Goal: Transaction & Acquisition: Subscribe to service/newsletter

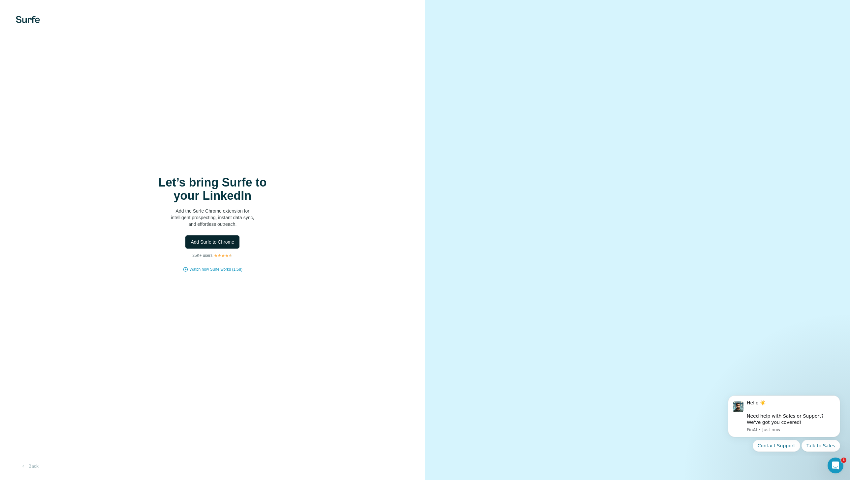
click at [212, 240] on span "Add Surfe to Chrome" at bounding box center [213, 242] width 44 height 7
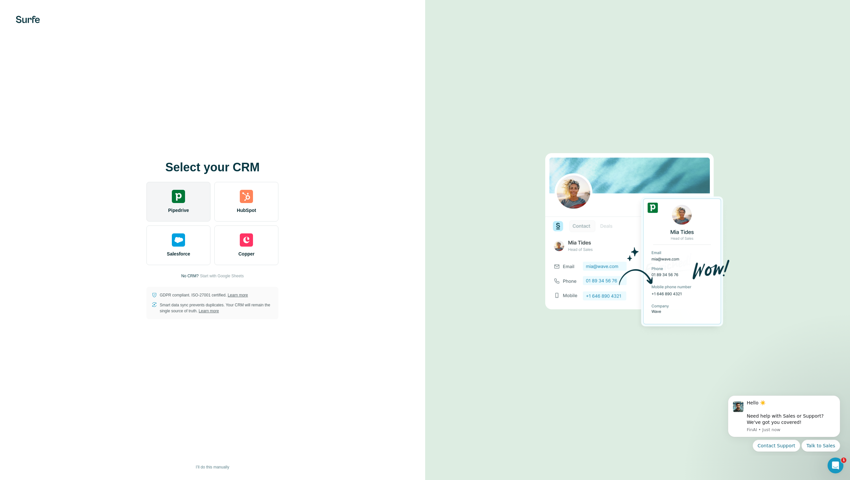
click at [179, 201] on img at bounding box center [178, 196] width 13 height 13
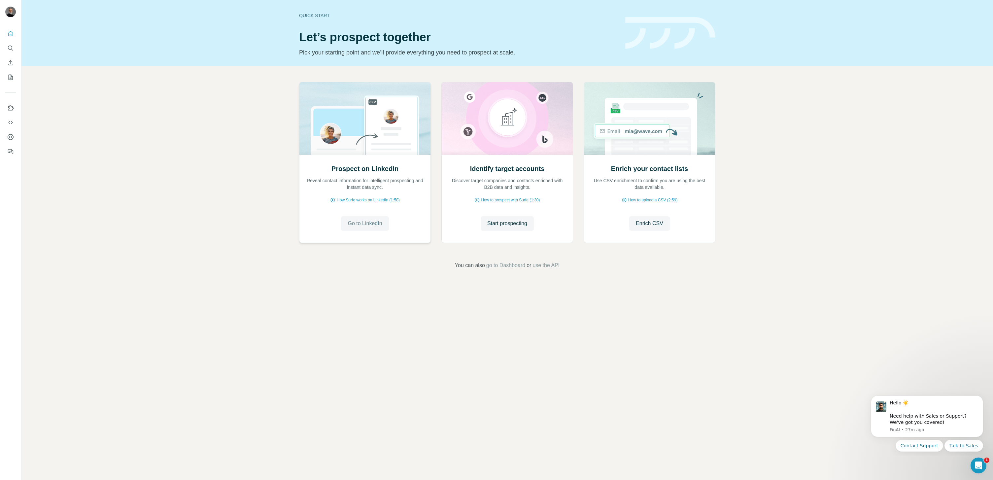
click at [360, 223] on span "Go to LinkedIn" at bounding box center [364, 223] width 34 height 8
click at [369, 225] on span "Go to LinkedIn" at bounding box center [364, 223] width 34 height 8
click at [11, 108] on icon "Use Surfe on LinkedIn" at bounding box center [10, 108] width 7 height 7
click at [511, 224] on span "Start prospecting" at bounding box center [507, 223] width 40 height 8
